Goal: Information Seeking & Learning: Learn about a topic

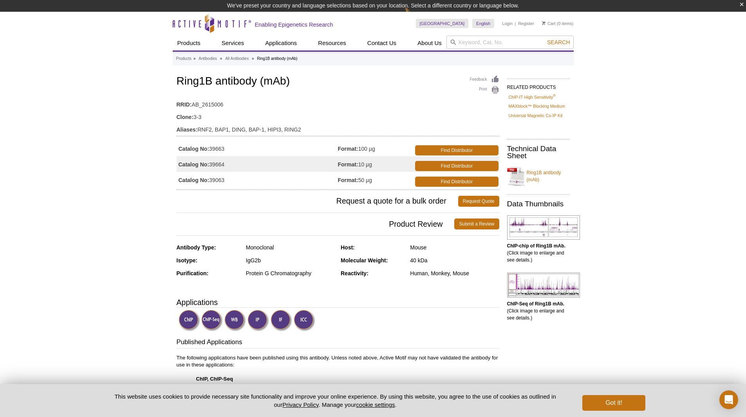
click at [195, 149] on strong "Catalog No:" at bounding box center [194, 148] width 31 height 7
click at [230, 149] on td "Catalog No: 39663" at bounding box center [257, 149] width 161 height 16
click at [224, 150] on td "Catalog No: 39663" at bounding box center [257, 149] width 161 height 16
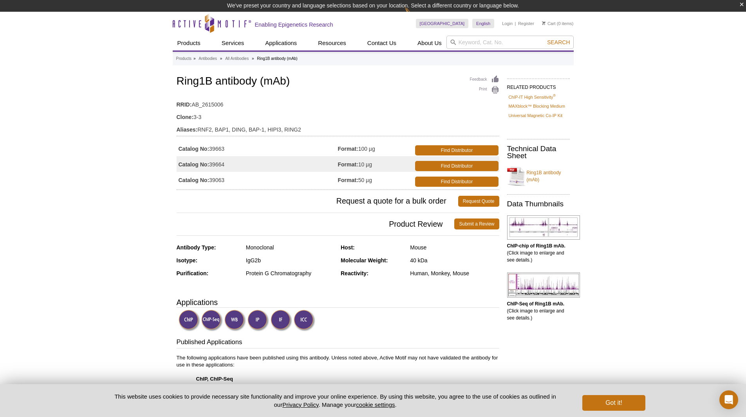
click at [224, 150] on td "Catalog No: 39663" at bounding box center [257, 149] width 161 height 16
click at [212, 150] on td "Catalog No: 39663" at bounding box center [257, 149] width 161 height 16
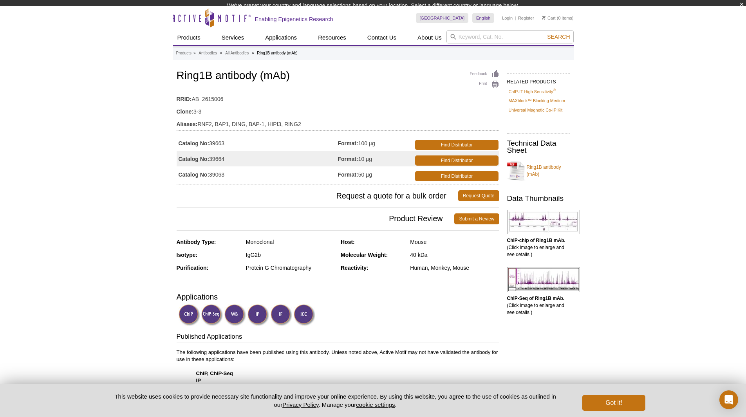
click at [212, 151] on td "Catalog No: 39664" at bounding box center [257, 159] width 161 height 16
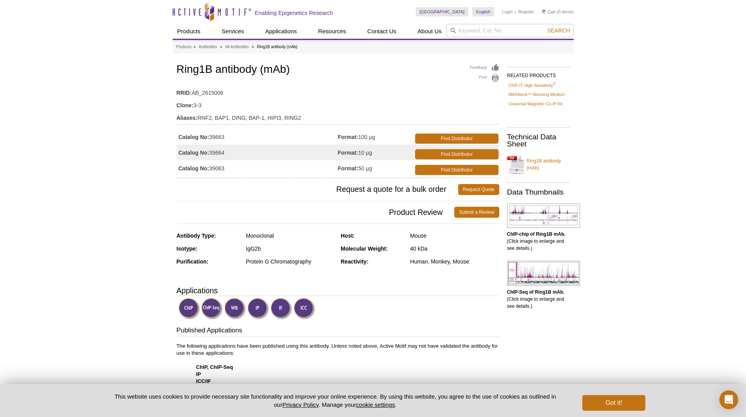
click at [213, 139] on td "Catalog No: 39663" at bounding box center [257, 137] width 161 height 16
click at [205, 119] on td "Aliases: RNF2, BAP1, DING, BAP-1, HIPI3, RING2" at bounding box center [338, 116] width 323 height 13
click at [223, 119] on td "Aliases: RNF2, BAP1, DING, BAP-1, HIPI3, RING2" at bounding box center [338, 116] width 323 height 13
drag, startPoint x: 223, startPoint y: 119, endPoint x: 233, endPoint y: 117, distance: 10.7
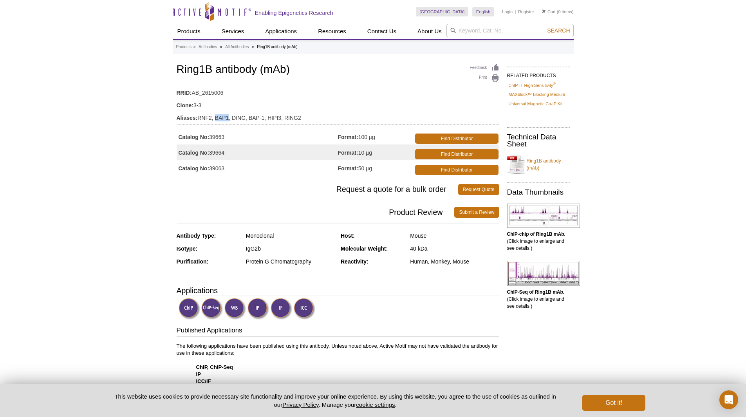
click at [223, 119] on td "Aliases: RNF2, BAP1, DING, BAP-1, HIPI3, RING2" at bounding box center [338, 116] width 323 height 13
click at [243, 117] on td "Aliases: RNF2, BAP1, DING, BAP-1, HIPI3, RING2" at bounding box center [338, 116] width 323 height 13
drag, startPoint x: 243, startPoint y: 117, endPoint x: 259, endPoint y: 117, distance: 15.7
click at [244, 117] on td "Aliases: RNF2, BAP1, DING, BAP-1, HIPI3, RING2" at bounding box center [338, 116] width 323 height 13
click at [259, 117] on td "Aliases: RNF2, BAP1, DING, BAP-1, HIPI3, RING2" at bounding box center [338, 116] width 323 height 13
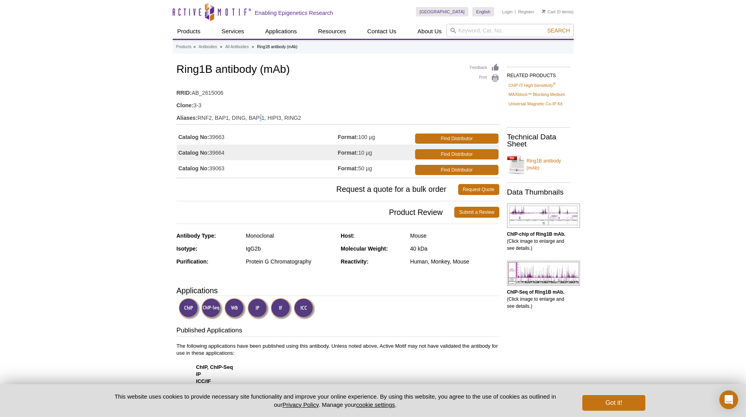
drag, startPoint x: 259, startPoint y: 117, endPoint x: 290, endPoint y: 117, distance: 31.3
click at [262, 117] on td "Aliases: RNF2, BAP1, DING, BAP-1, HIPI3, RING2" at bounding box center [338, 116] width 323 height 13
click at [290, 117] on td "Aliases: RNF2, BAP1, DING, BAP-1, HIPI3, RING2" at bounding box center [338, 116] width 323 height 13
click at [200, 72] on h1 "Ring1B antibody (mAb)" at bounding box center [338, 69] width 323 height 13
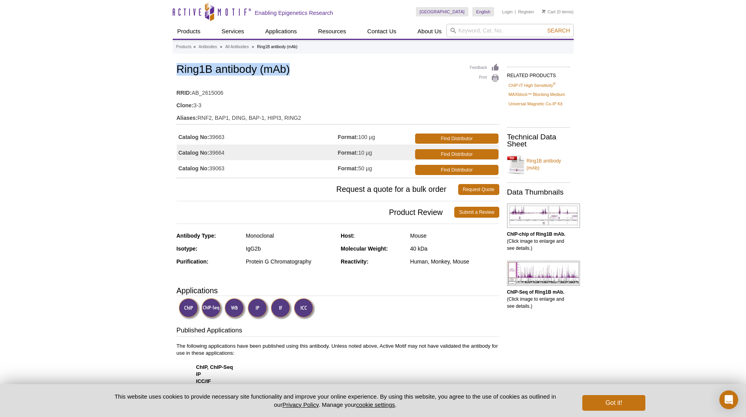
click at [200, 72] on h1 "Ring1B antibody (mAb)" at bounding box center [338, 69] width 323 height 13
click at [274, 71] on h1 "Ring1B antibody (mAb)" at bounding box center [338, 69] width 323 height 13
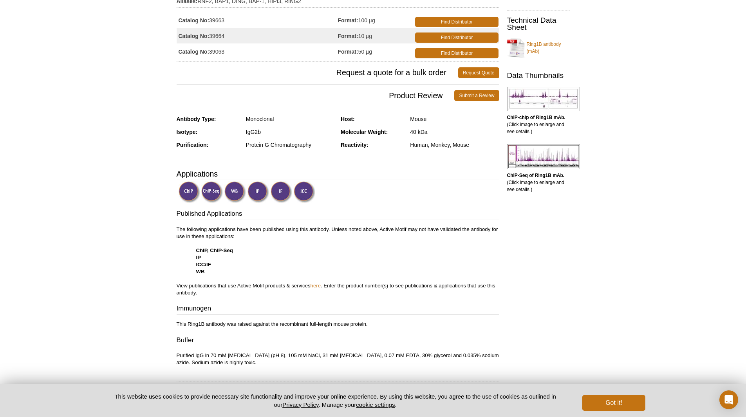
scroll to position [118, 0]
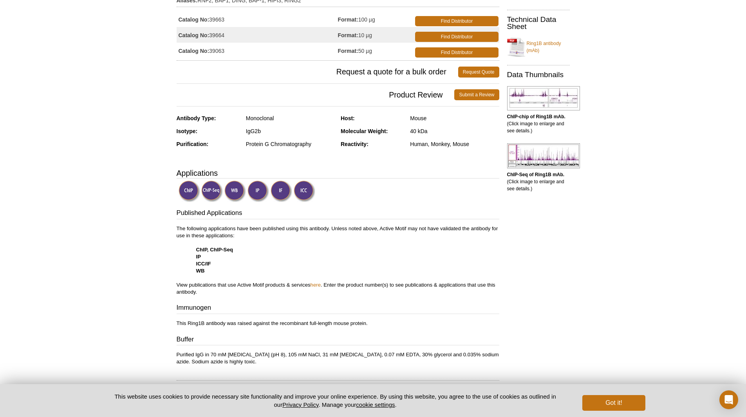
click at [196, 226] on p "The following applications have been published using this antibody. Unless note…" at bounding box center [338, 260] width 323 height 71
click at [234, 226] on p "The following applications have been published using this antibody. Unless note…" at bounding box center [338, 260] width 323 height 71
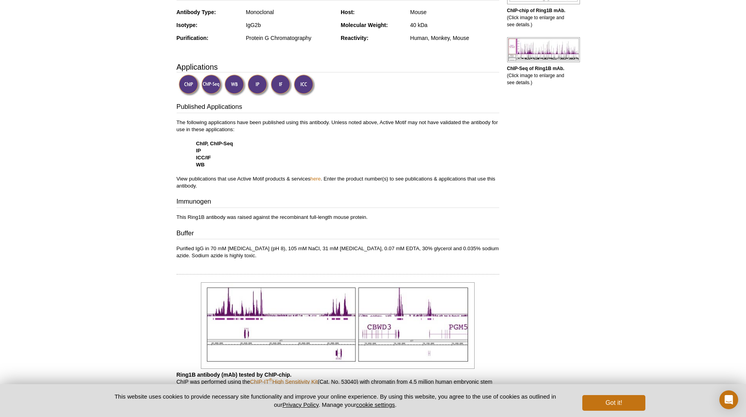
scroll to position [235, 0]
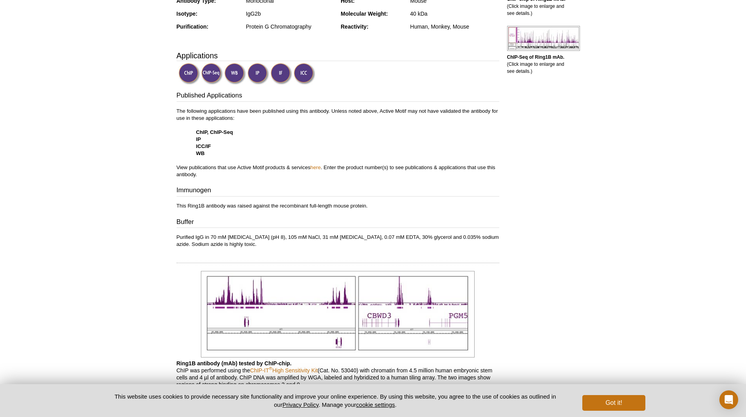
click at [229, 207] on p "This Ring1B antibody was raised against the recombinant full-length mouse prote…" at bounding box center [338, 206] width 323 height 7
click at [286, 206] on p "This Ring1B antibody was raised against the recombinant full-length mouse prote…" at bounding box center [338, 206] width 323 height 7
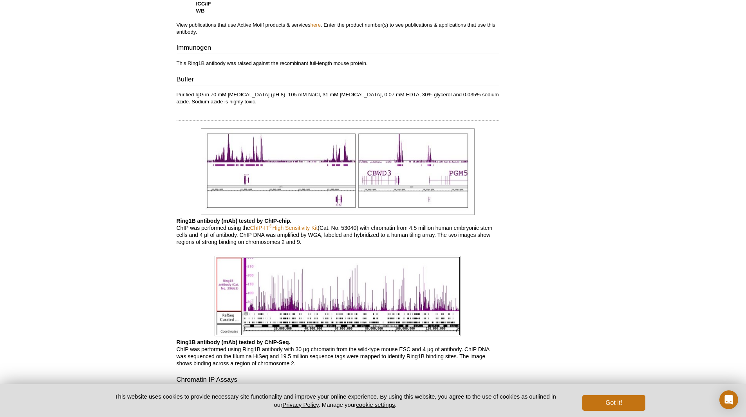
scroll to position [431, 0]
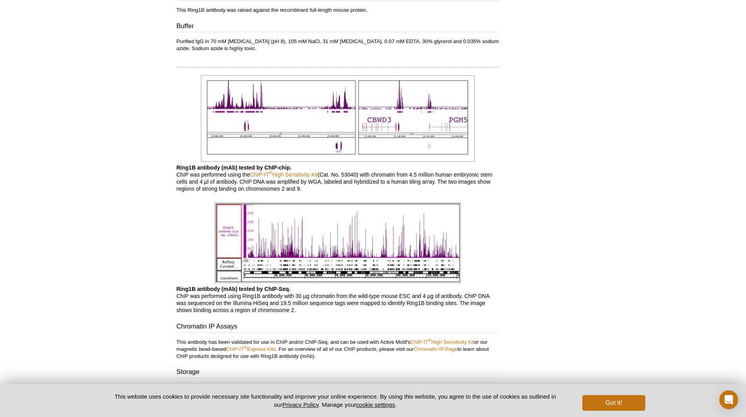
click at [184, 168] on b "Ring1B antibody (mAb) tested by ChIP-chip." at bounding box center [234, 168] width 115 height 6
click at [184, 179] on p "Ring1B antibody (mAb) tested by ChIP-chip. ChIP was performed using the ChIP-IT…" at bounding box center [338, 178] width 323 height 28
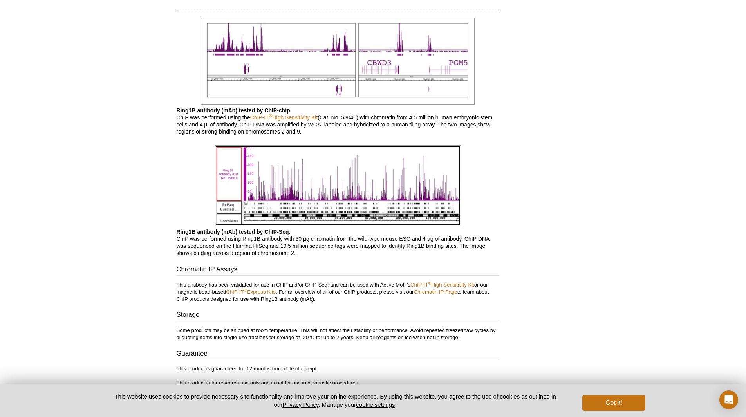
scroll to position [509, 0]
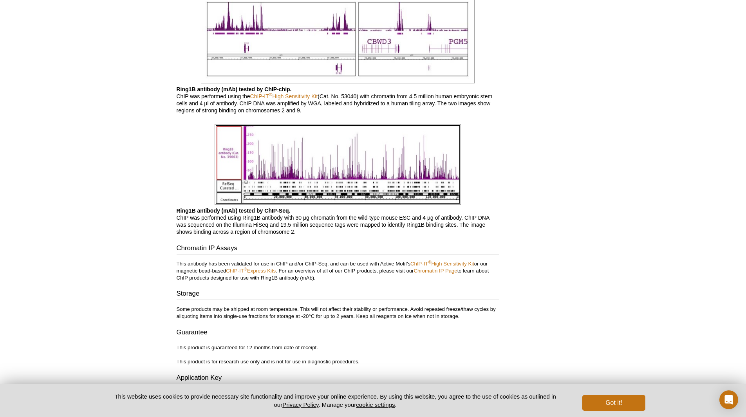
click at [269, 218] on p "Ring1B antibody (mAb) tested by ChIP-Seq. ChIP was performed using Ring1B antib…" at bounding box center [338, 221] width 323 height 28
click at [323, 218] on p "Ring1B antibody (mAb) tested by ChIP-Seq. ChIP was performed using Ring1B antib…" at bounding box center [338, 221] width 323 height 28
click at [203, 219] on p "Ring1B antibody (mAb) tested by ChIP-Seq. ChIP was performed using Ring1B antib…" at bounding box center [338, 221] width 323 height 28
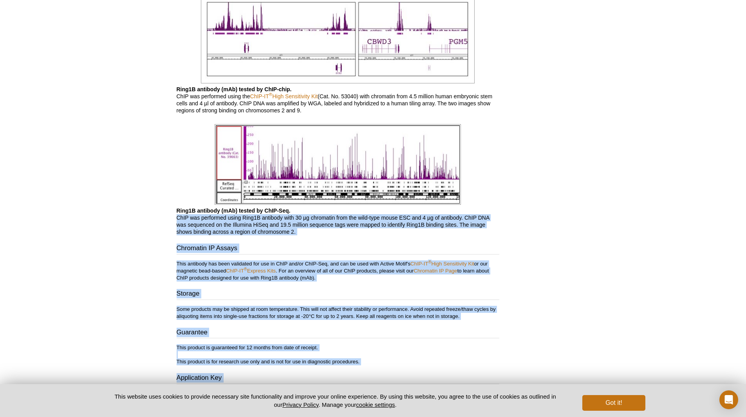
drag, startPoint x: 174, startPoint y: 219, endPoint x: 502, endPoint y: 217, distance: 327.5
click at [471, 215] on p "Ring1B antibody (mAb) tested by ChIP-Seq. ChIP was performed using Ring1B antib…" at bounding box center [338, 221] width 323 height 28
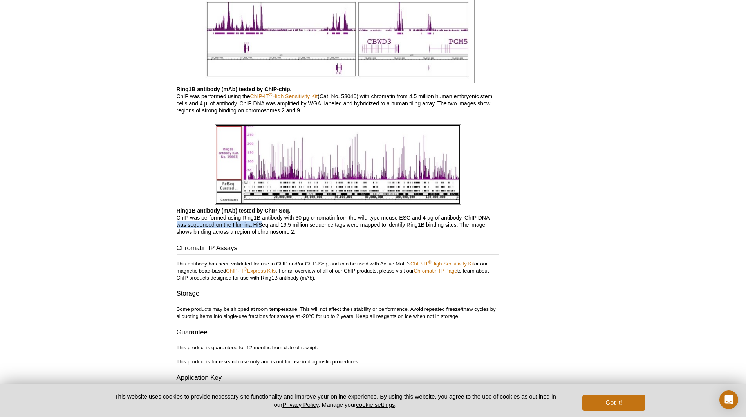
drag, startPoint x: 222, startPoint y: 225, endPoint x: 326, endPoint y: 224, distance: 103.4
click at [341, 223] on p "Ring1B antibody (mAb) tested by ChIP-Seq. ChIP was performed using Ring1B antib…" at bounding box center [338, 221] width 323 height 28
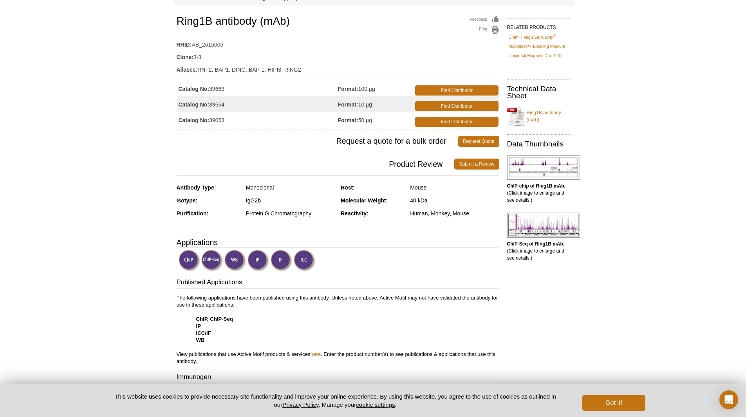
scroll to position [0, 0]
